Goal: Navigation & Orientation: Find specific page/section

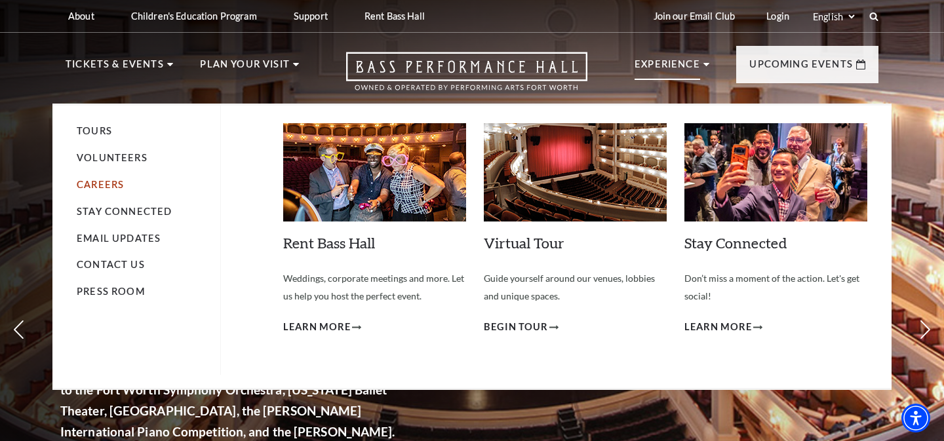
click at [117, 185] on link "Careers" at bounding box center [100, 184] width 47 height 11
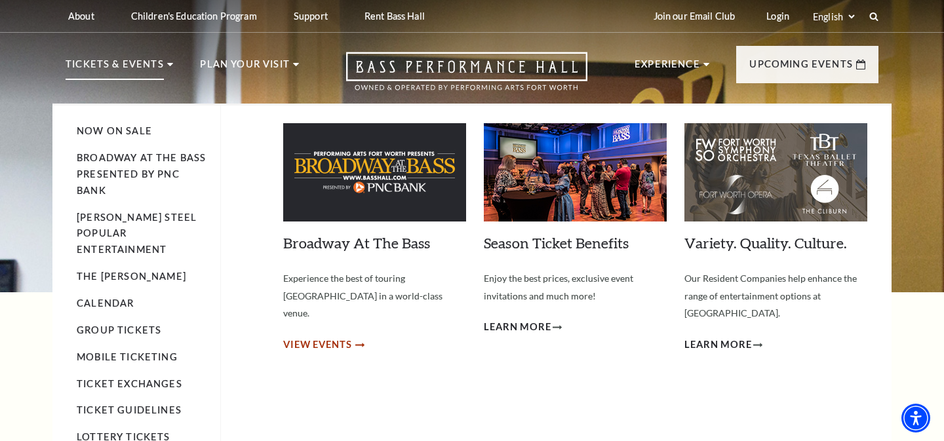
click at [331, 337] on span "View Events" at bounding box center [317, 345] width 69 height 16
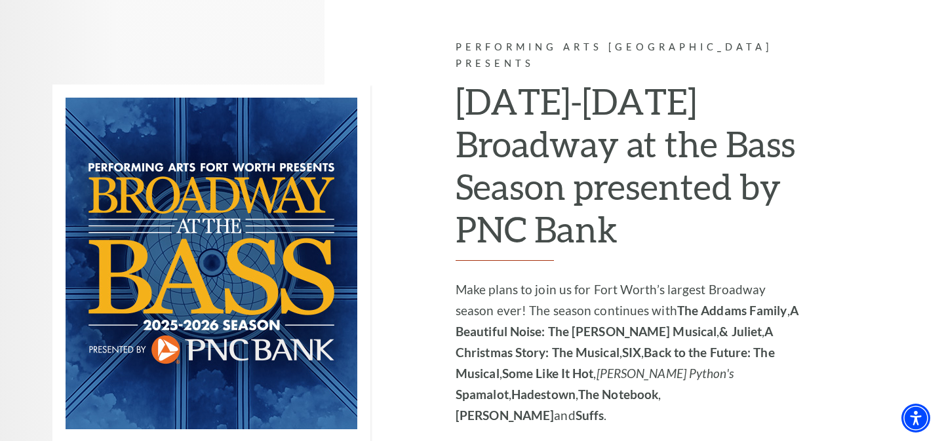
scroll to position [869, 0]
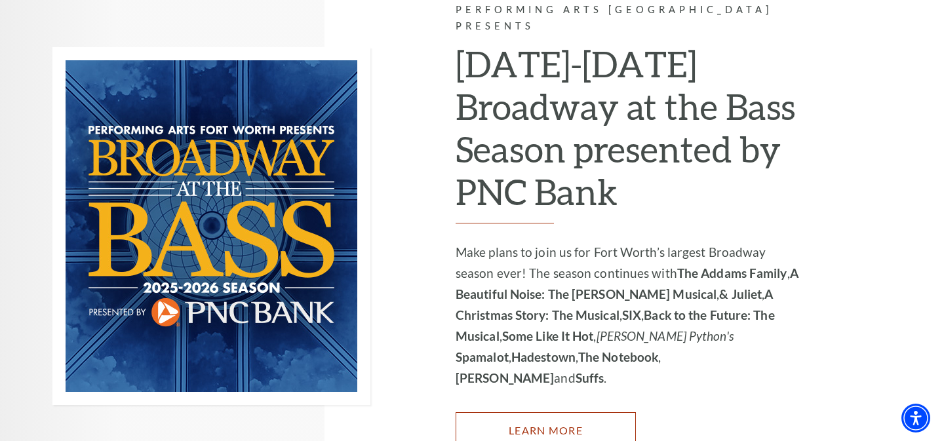
click at [498, 412] on link "Learn More" at bounding box center [546, 430] width 180 height 37
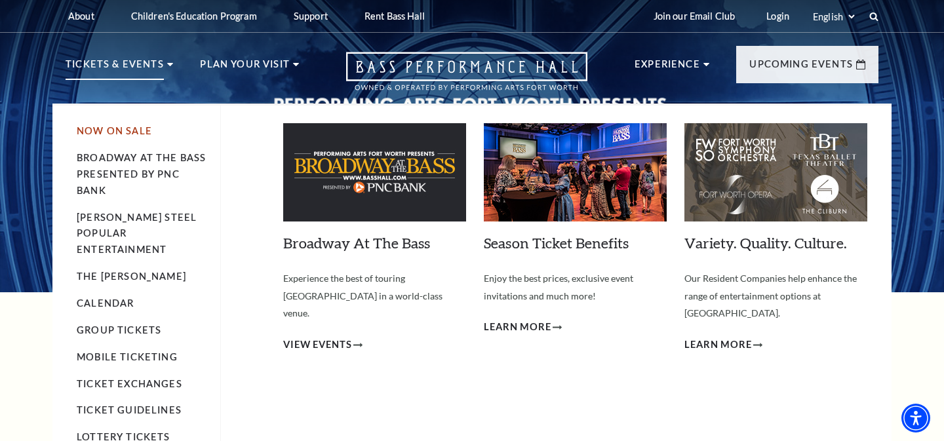
click at [118, 128] on link "Now On Sale" at bounding box center [114, 130] width 75 height 11
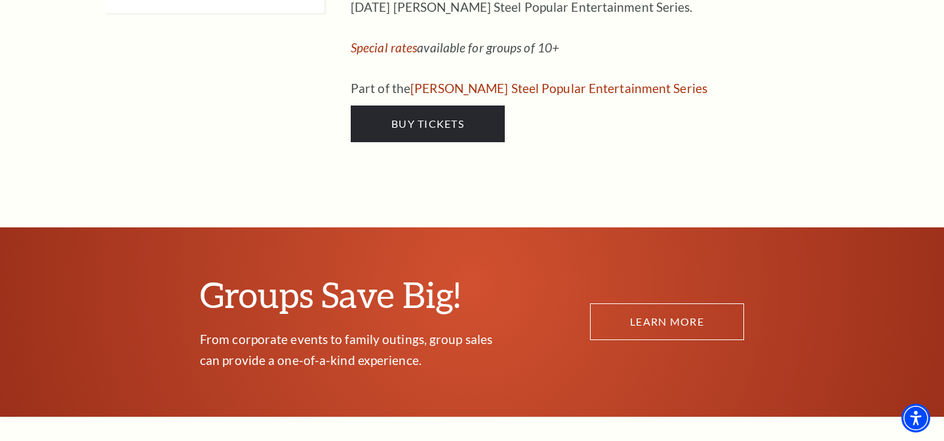
scroll to position [6336, 0]
